Goal: Task Accomplishment & Management: Manage account settings

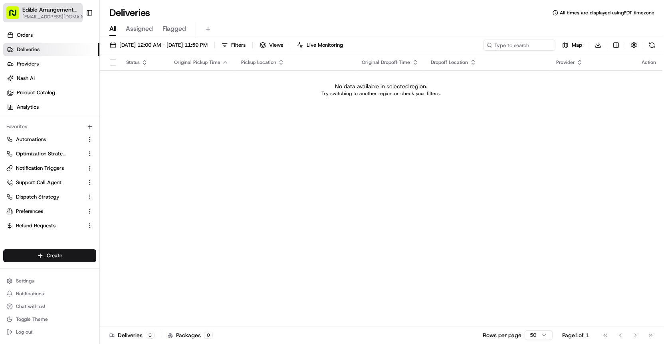
click at [47, 16] on span "[EMAIL_ADDRESS][DOMAIN_NAME]" at bounding box center [54, 17] width 65 height 6
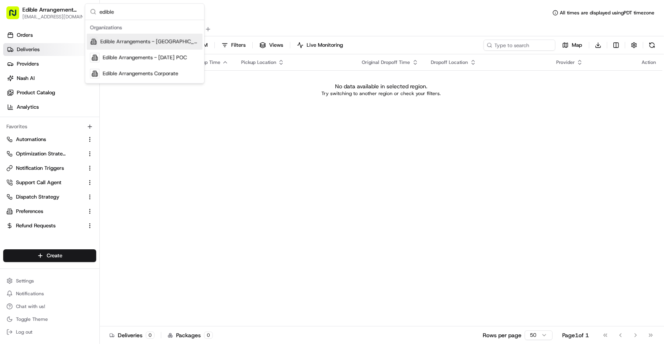
type input "edible"
click at [155, 73] on span "Edible Arrangements Corporate" at bounding box center [140, 73] width 75 height 7
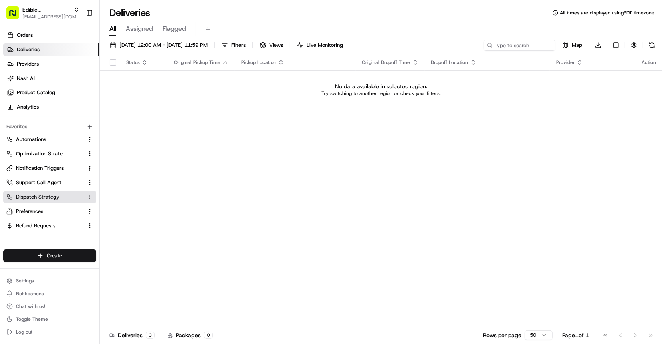
click at [52, 193] on button "Dispatch Strategy" at bounding box center [49, 196] width 93 height 13
click at [39, 200] on span "Dispatch Strategy" at bounding box center [37, 196] width 43 height 7
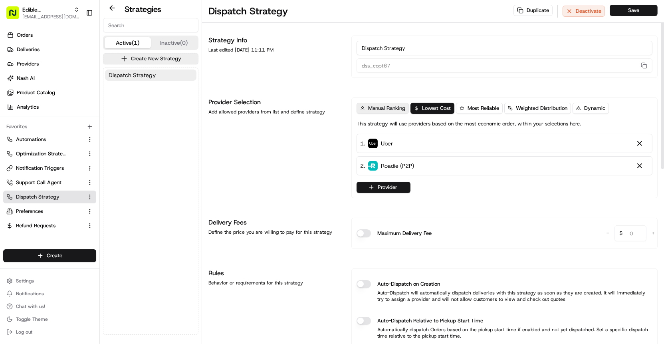
click at [375, 110] on span "Manual Ranking" at bounding box center [386, 108] width 37 height 7
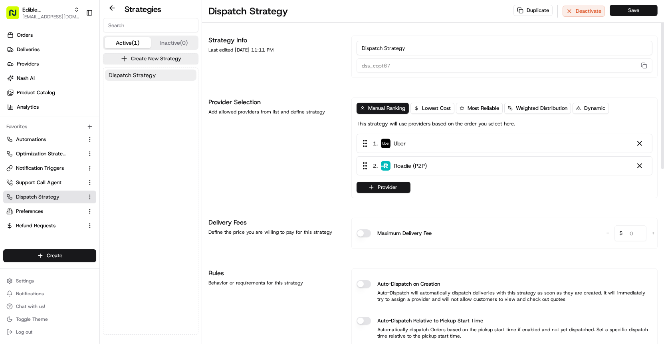
click at [644, 15] on button "Save" at bounding box center [633, 10] width 48 height 11
click at [53, 142] on link "Automations" at bounding box center [44, 139] width 77 height 7
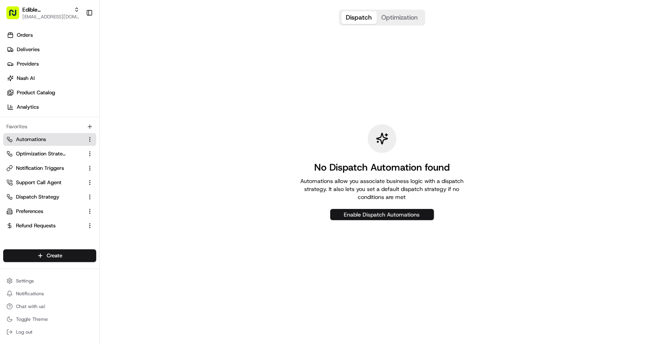
click at [350, 209] on button "Enable Dispatch Automations" at bounding box center [382, 214] width 104 height 11
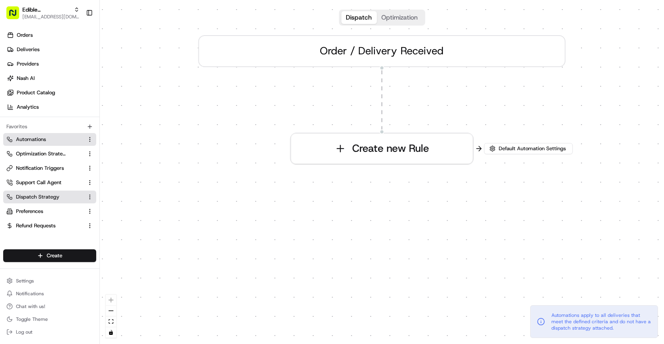
click at [45, 196] on span "Dispatch Strategy" at bounding box center [37, 196] width 43 height 7
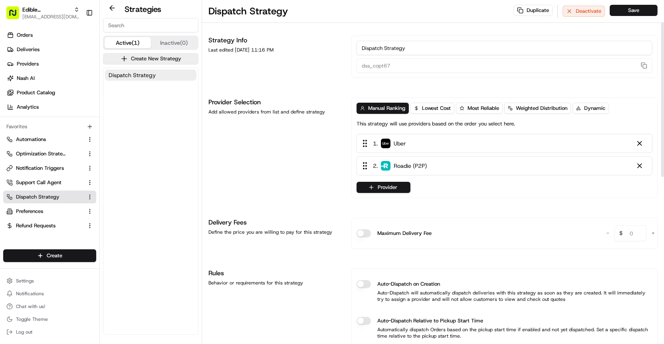
scroll to position [26, 0]
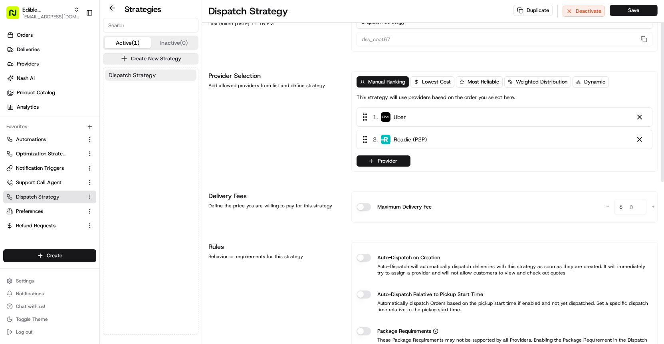
click at [359, 253] on button "Auto-Dispatch on Creation" at bounding box center [363, 257] width 14 height 8
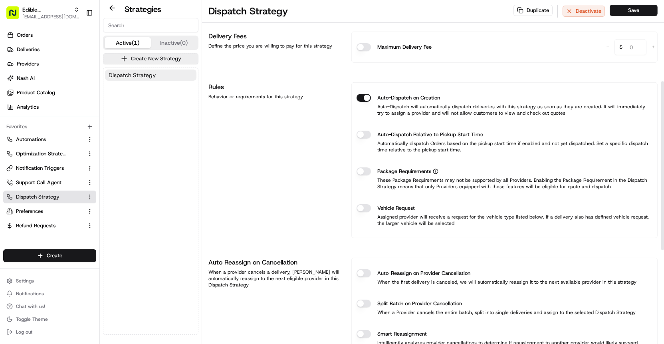
scroll to position [211, 0]
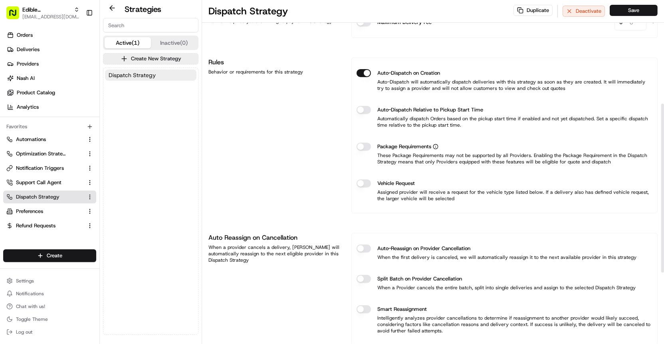
click at [367, 249] on button "Auto-Reassign on Provider Cancellation" at bounding box center [363, 248] width 14 height 8
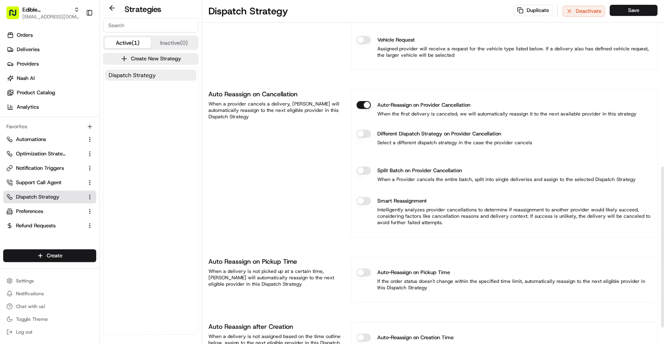
scroll to position [370, 0]
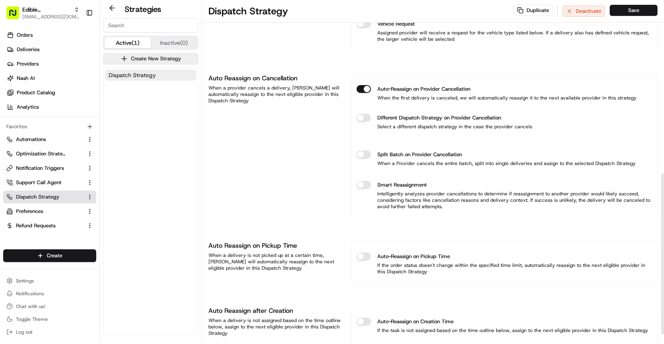
click at [365, 255] on button "Auto-Reassign on Pickup Time" at bounding box center [363, 256] width 14 height 8
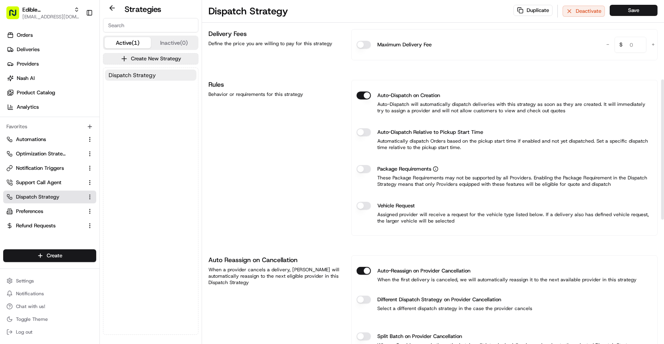
scroll to position [186, 0]
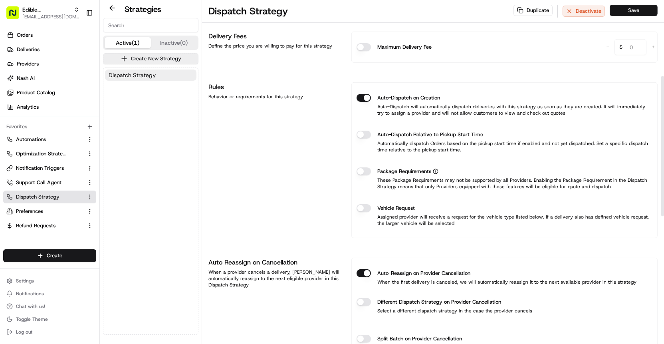
click at [646, 7] on button "Save" at bounding box center [633, 10] width 48 height 11
click at [67, 135] on button "Automations" at bounding box center [49, 139] width 93 height 13
click at [61, 139] on link "Automations" at bounding box center [44, 139] width 77 height 7
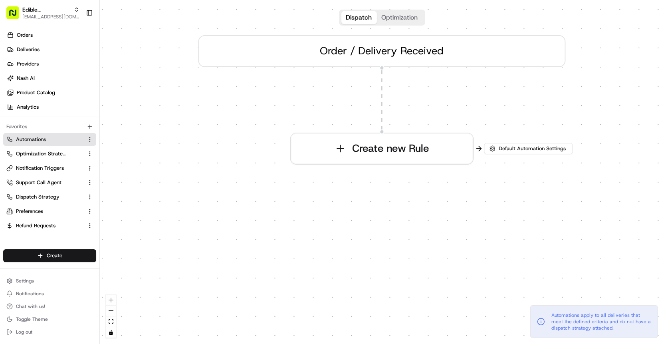
click at [239, 134] on div "Dispatch Optimization 0 Order / Delivery Received Create new Rule Default Autom…" at bounding box center [382, 172] width 564 height 344
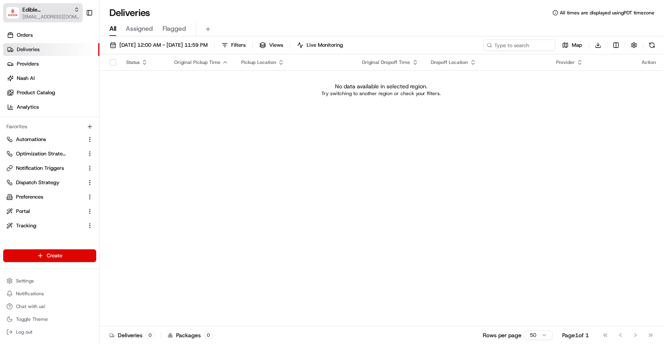
click at [64, 17] on span "[EMAIL_ADDRESS][DOMAIN_NAME]" at bounding box center [50, 17] width 57 height 6
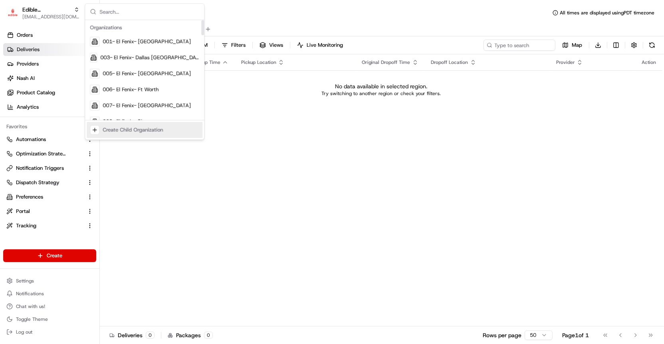
click at [113, 128] on div "Create Child Organization" at bounding box center [133, 129] width 60 height 7
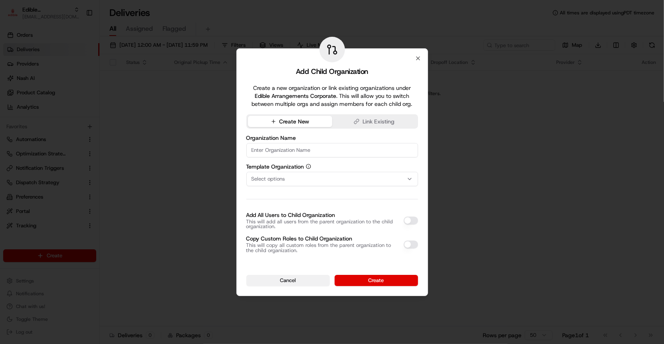
click at [291, 282] on button "Cancel" at bounding box center [287, 280] width 83 height 11
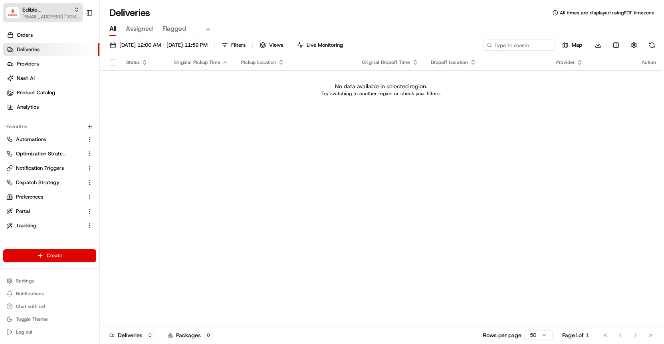
click at [64, 12] on span "Edible Arrangements Corporate" at bounding box center [46, 10] width 48 height 8
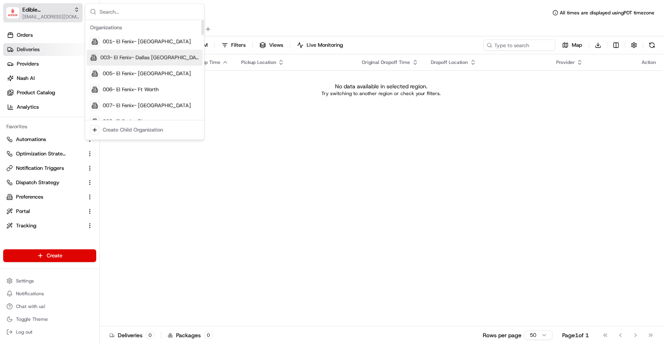
click at [30, 16] on span "[EMAIL_ADDRESS][DOMAIN_NAME]" at bounding box center [50, 17] width 57 height 6
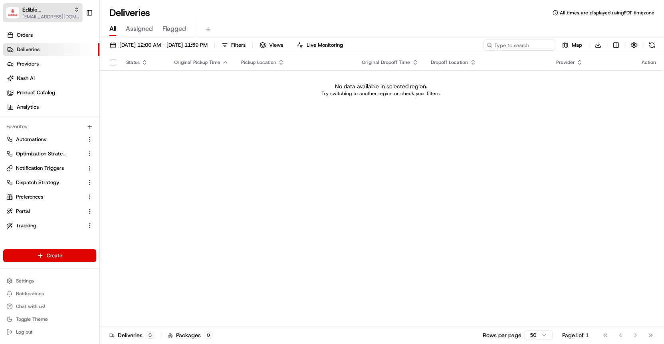
click at [22, 16] on button "Edible Arrangements Corporate aleena@usenash.com" at bounding box center [42, 12] width 79 height 19
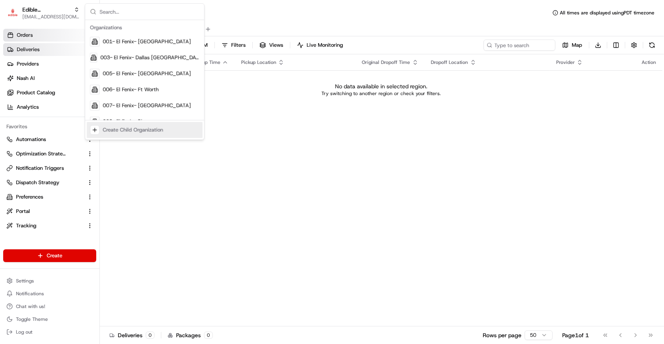
click at [71, 36] on link "Orders" at bounding box center [51, 35] width 96 height 13
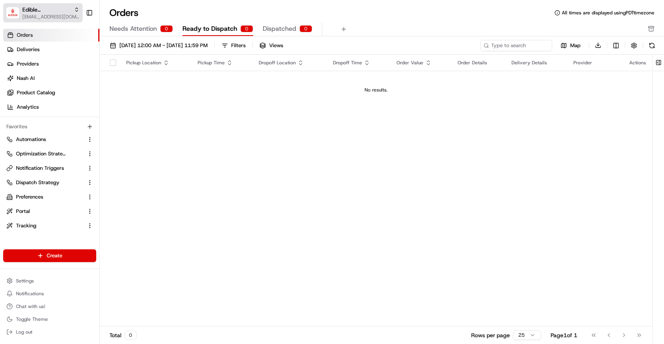
click at [48, 4] on button "Edible Arrangements Corporate aleena@usenash.com" at bounding box center [42, 12] width 79 height 19
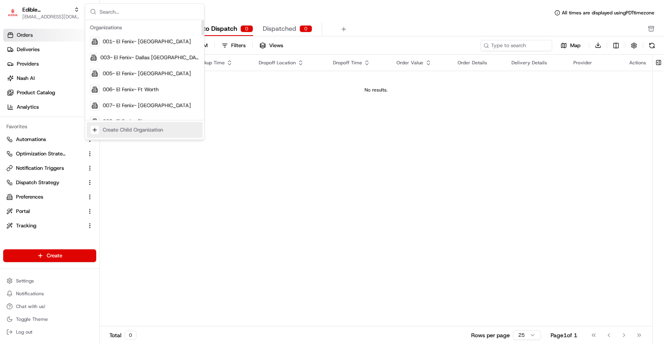
click at [201, 184] on div "Pickup Location Pickup Time Dropoff Location Dropoff Time Order Value Order Det…" at bounding box center [376, 191] width 552 height 272
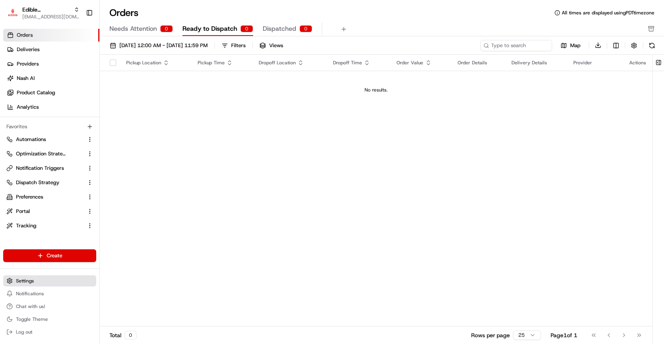
click at [59, 281] on button "Settings" at bounding box center [49, 280] width 93 height 11
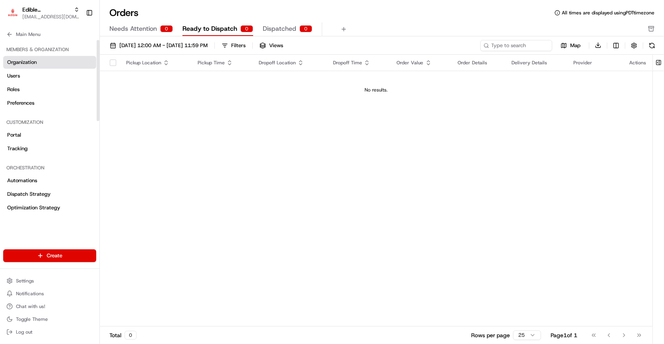
click at [60, 61] on link "Organization" at bounding box center [49, 62] width 93 height 13
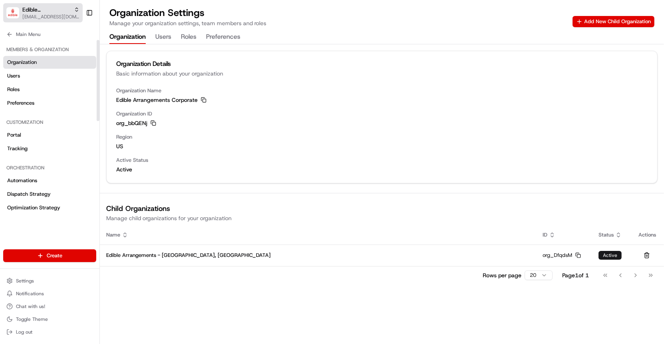
click at [49, 3] on button "Edible Arrangements Corporate aleena@usenash.com" at bounding box center [42, 12] width 79 height 19
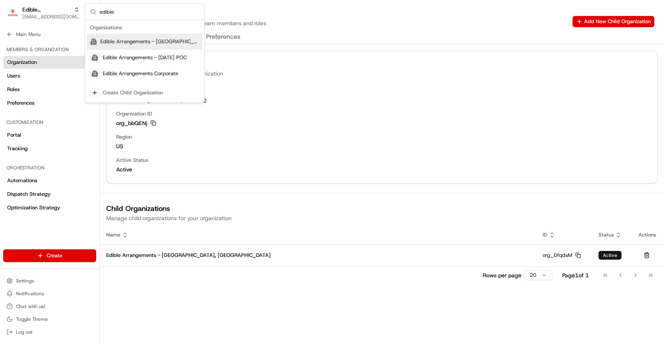
type input "edible"
click at [138, 37] on div "Edible Arrangements - Kirkland, WA" at bounding box center [145, 42] width 116 height 16
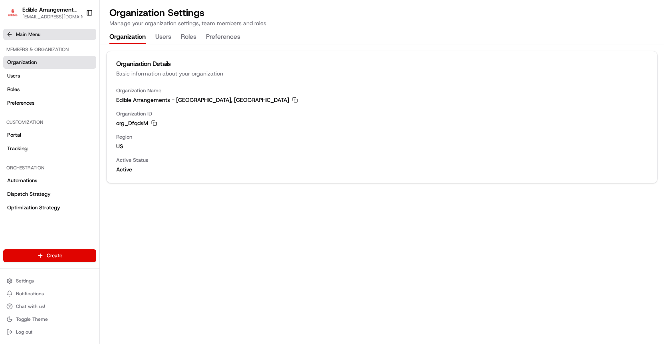
click at [12, 36] on icon at bounding box center [9, 34] width 6 height 6
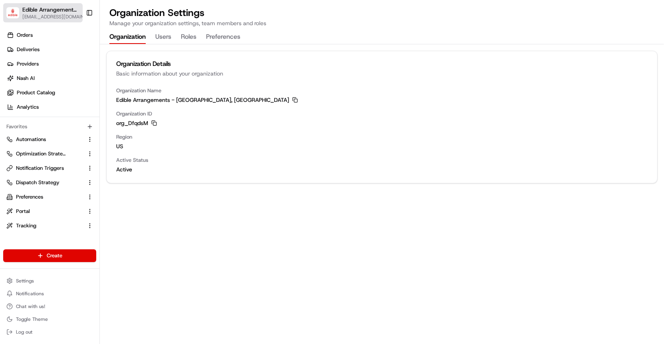
click at [63, 17] on span "[EMAIL_ADDRESS][DOMAIN_NAME]" at bounding box center [54, 17] width 65 height 6
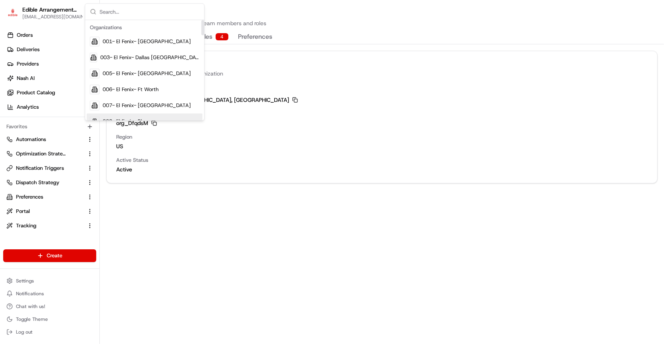
click at [214, 176] on div "Organization Name Edible Arrangements - Kirkland, WA Copy Edible Arrangements -…" at bounding box center [382, 135] width 550 height 96
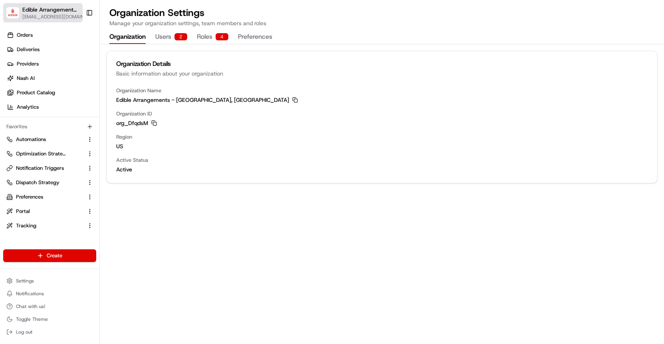
click at [15, 14] on img "button" at bounding box center [12, 13] width 13 height 12
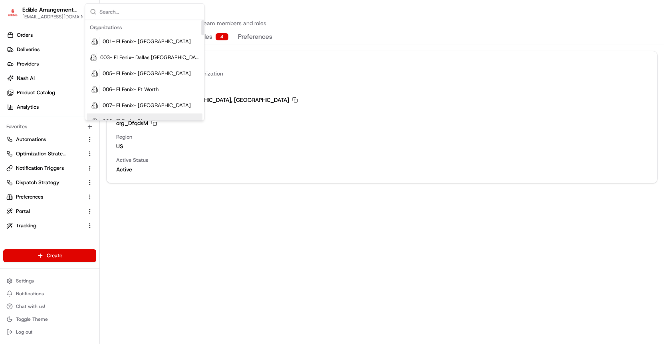
click at [173, 168] on span "Active" at bounding box center [381, 169] width 531 height 8
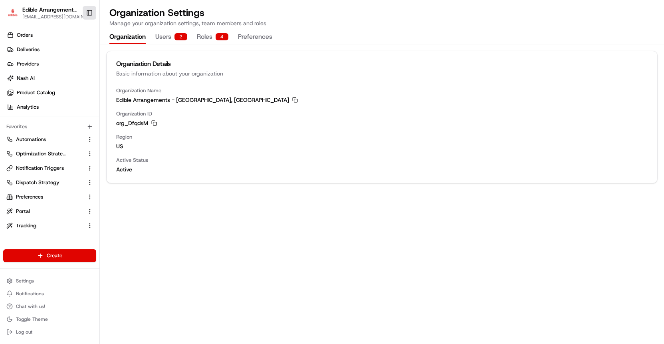
click at [91, 16] on button "Toggle Sidebar" at bounding box center [90, 13] width 14 height 14
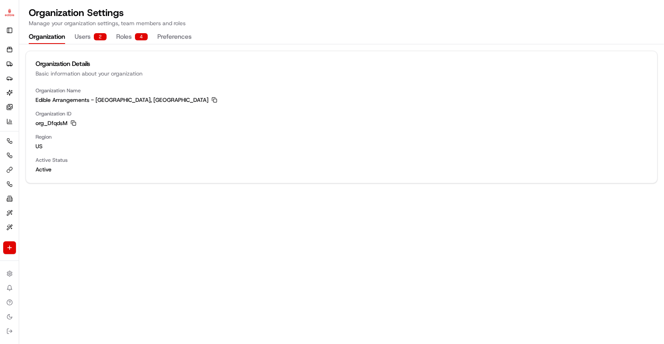
click at [17, 12] on div "Edible Arrangements - Kirkland, WA aleena@usenash.com Toggle Sidebar" at bounding box center [9, 20] width 19 height 40
click at [12, 30] on button "Toggle Sidebar" at bounding box center [9, 30] width 13 height 13
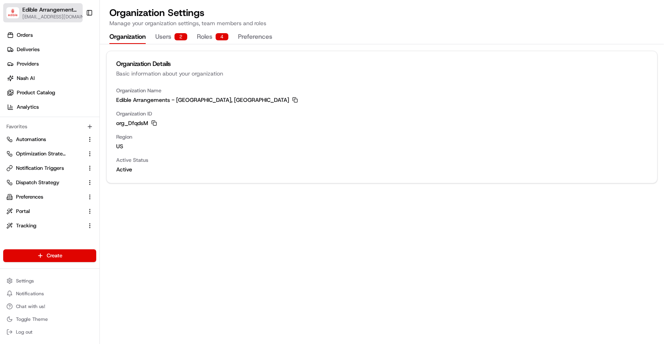
click at [61, 11] on span "Edible Arrangements - Kirkland, WA" at bounding box center [50, 10] width 56 height 8
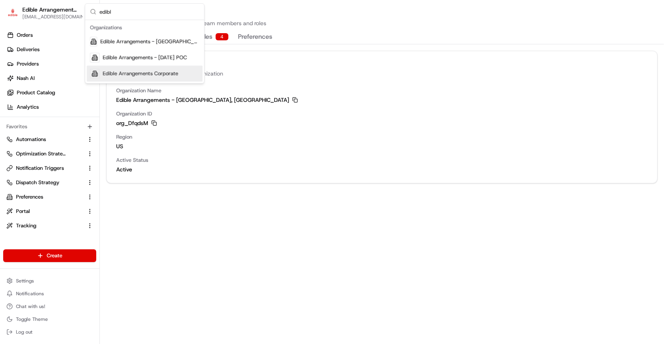
type input "edibl"
click at [101, 71] on div "Edible Arrangements Corporate" at bounding box center [145, 73] width 116 height 16
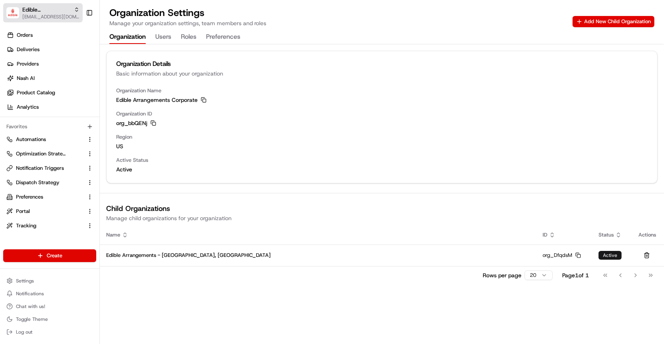
click at [71, 18] on span "[EMAIL_ADDRESS][DOMAIN_NAME]" at bounding box center [50, 17] width 57 height 6
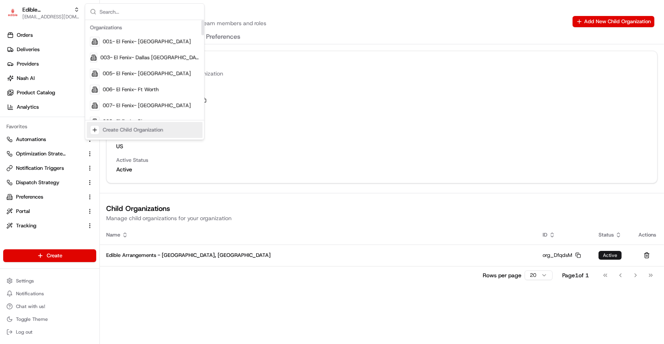
click at [119, 124] on div "Create Child Organization" at bounding box center [145, 130] width 116 height 16
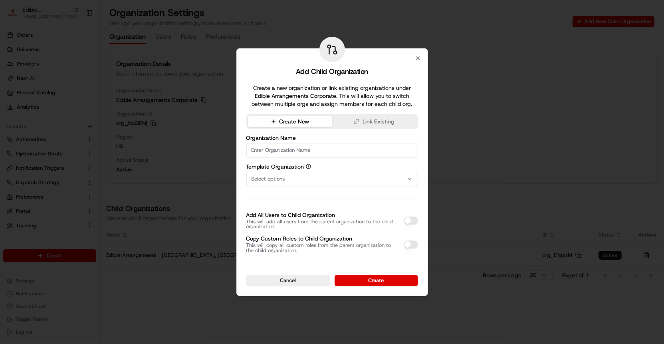
click at [288, 179] on div "Select options" at bounding box center [332, 178] width 168 height 7
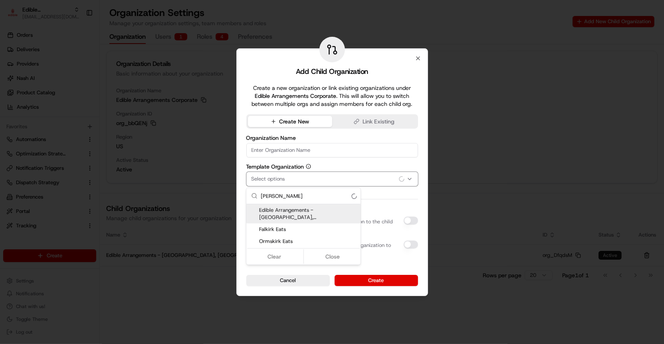
type input "kirk"
click at [294, 205] on div "Edible Arrangements - Kirkland, WA" at bounding box center [303, 213] width 114 height 19
click at [293, 148] on div at bounding box center [332, 172] width 664 height 344
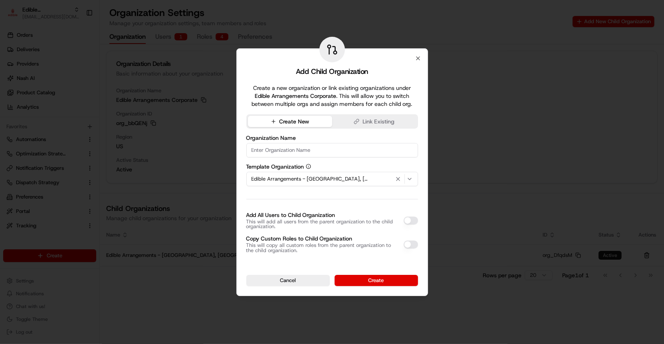
click at [293, 148] on input at bounding box center [332, 150] width 172 height 14
type input "Edible Arrangements - [GEOGRAPHIC_DATA], [GEOGRAPHIC_DATA]"
click at [339, 200] on div "Organization Name Edible Arrangements - Austin, TX Template Organization Edible…" at bounding box center [332, 194] width 172 height 118
click at [409, 220] on button "Add All Users to Child Organization" at bounding box center [410, 220] width 14 height 8
click at [372, 282] on button "Create" at bounding box center [375, 280] width 83 height 11
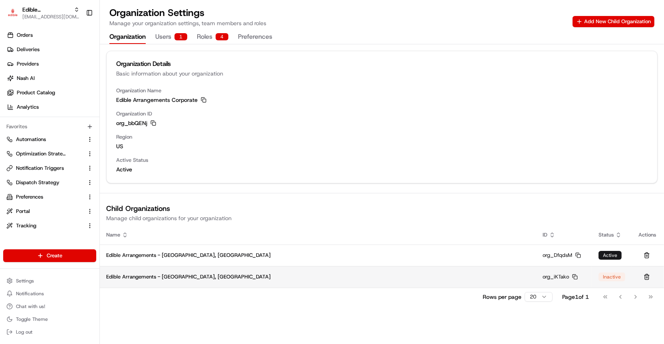
click at [167, 279] on span "Edible Arrangements - [GEOGRAPHIC_DATA], [GEOGRAPHIC_DATA]" at bounding box center [188, 276] width 164 height 7
click at [160, 277] on span "Edible Arrangements - [GEOGRAPHIC_DATA], [GEOGRAPHIC_DATA]" at bounding box center [188, 276] width 164 height 7
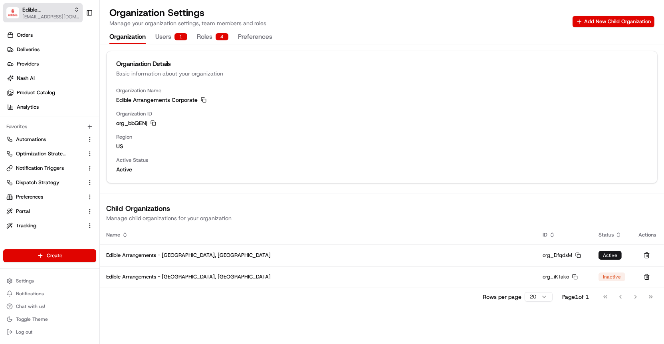
click at [57, 19] on span "[EMAIL_ADDRESS][DOMAIN_NAME]" at bounding box center [50, 17] width 57 height 6
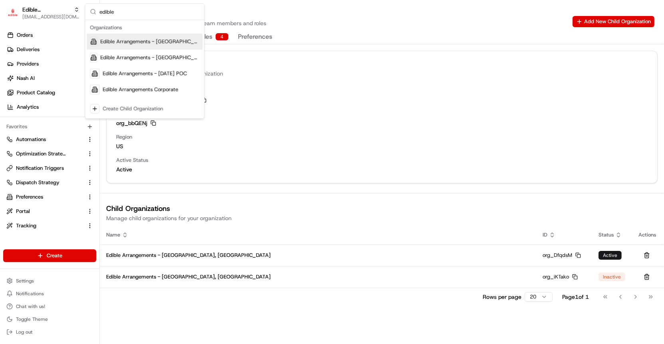
type input "edible"
click at [142, 43] on span "Edible Arrangements - [GEOGRAPHIC_DATA], [GEOGRAPHIC_DATA]" at bounding box center [149, 41] width 99 height 7
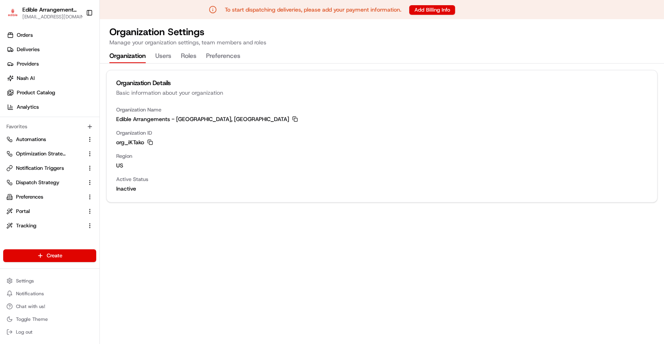
scroll to position [0, 0]
click at [136, 57] on button "Organization" at bounding box center [127, 56] width 36 height 14
click at [43, 180] on span "Dispatch Strategy" at bounding box center [37, 182] width 43 height 7
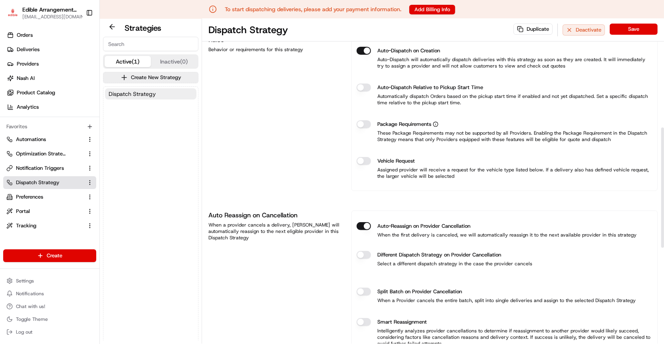
scroll to position [259, 0]
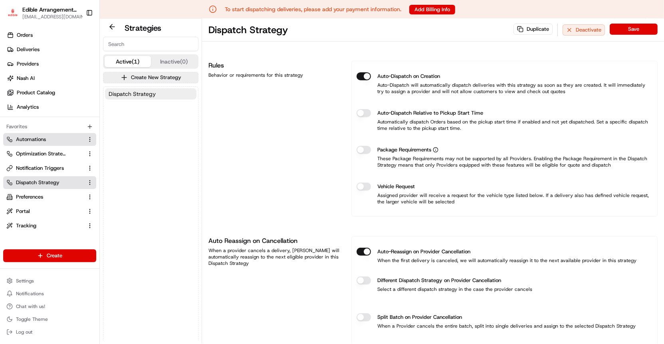
click at [43, 142] on span "Automations" at bounding box center [31, 139] width 30 height 7
